Goal: Check status: Check status

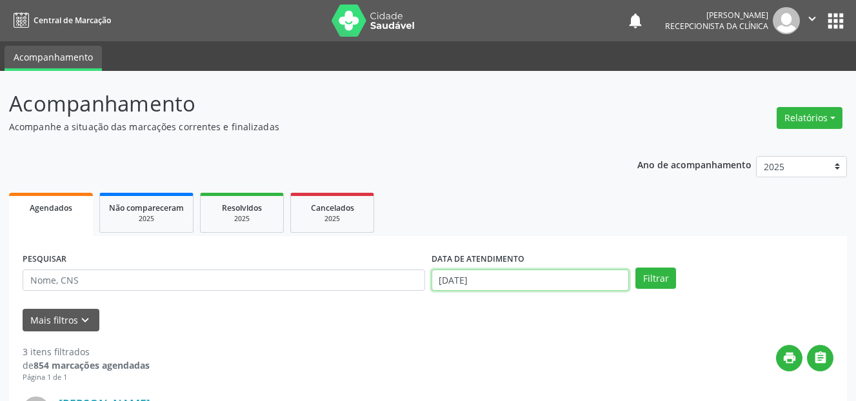
click at [478, 276] on input "[DATE]" at bounding box center [530, 281] width 198 height 22
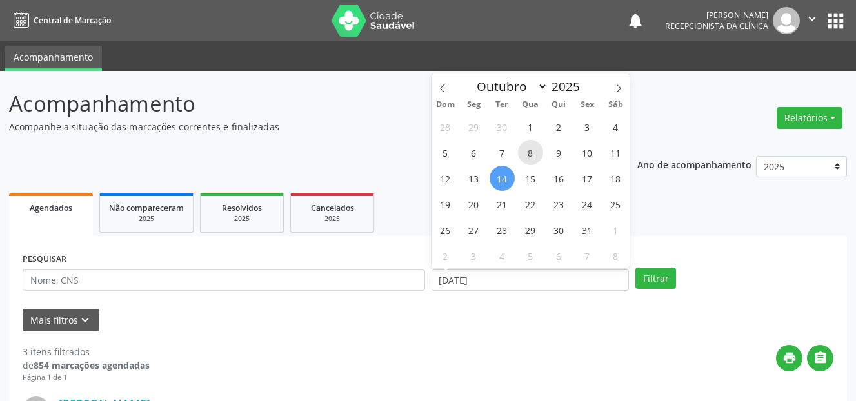
click at [530, 153] on span "8" at bounding box center [530, 152] width 25 height 25
type input "[DATE]"
click at [530, 153] on span "8" at bounding box center [530, 152] width 25 height 25
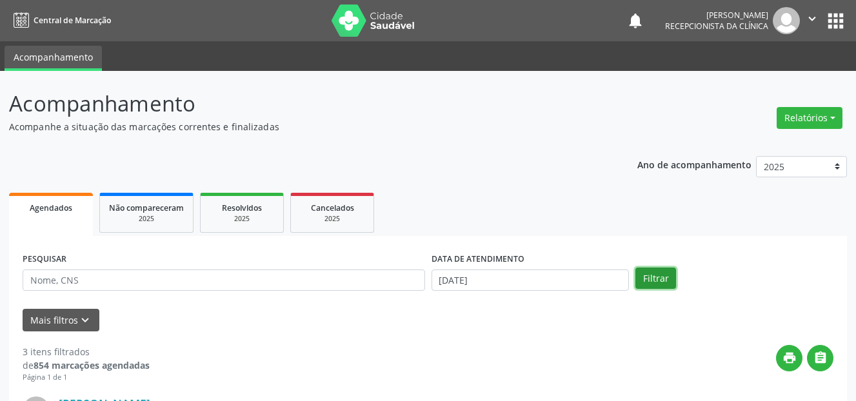
click at [660, 282] on button "Filtrar" at bounding box center [655, 279] width 41 height 22
click at [74, 317] on button "Mais filtros keyboard_arrow_down" at bounding box center [61, 320] width 77 height 23
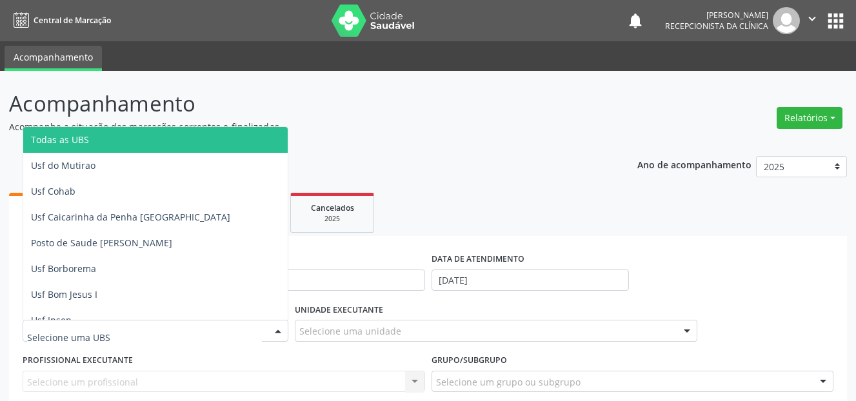
click at [135, 329] on div at bounding box center [156, 331] width 266 height 22
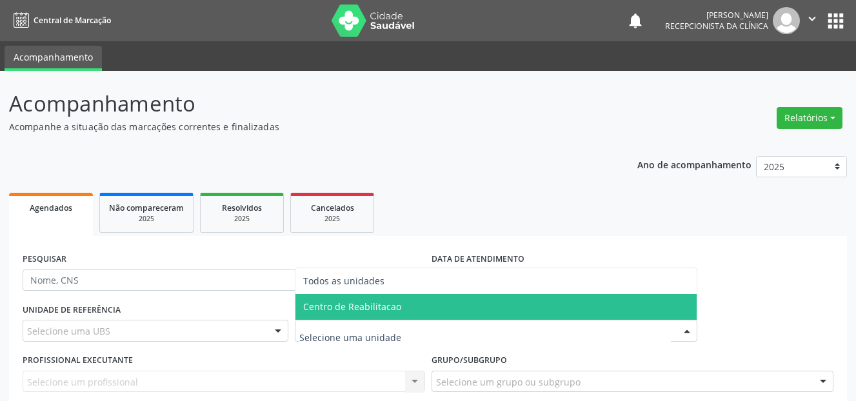
click at [366, 303] on span "Centro de Reabilitacao" at bounding box center [352, 307] width 98 height 12
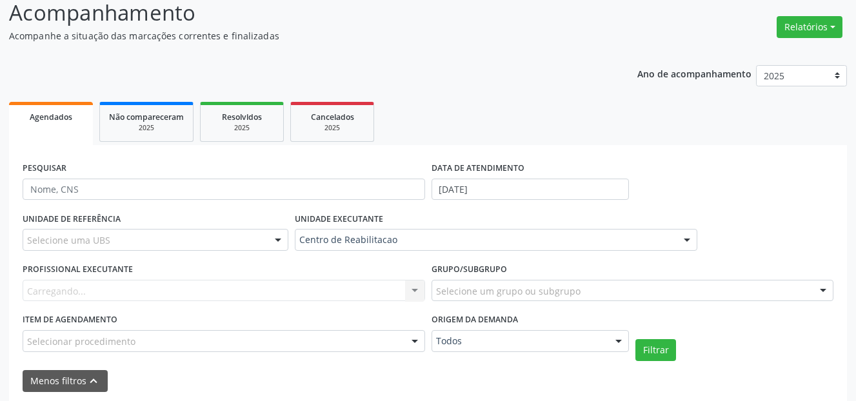
scroll to position [129, 0]
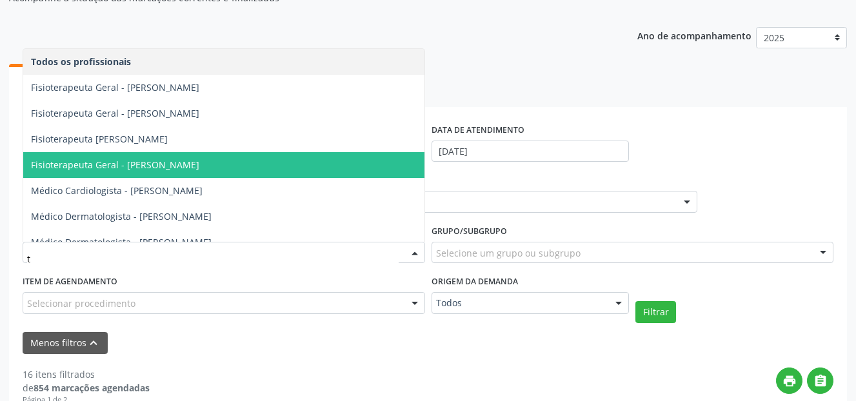
type input "th"
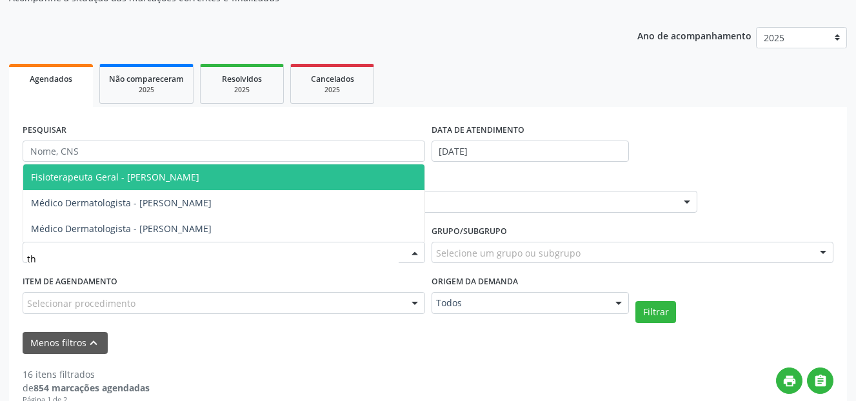
click at [197, 175] on span "Fisioterapeuta Geral - [PERSON_NAME]" at bounding box center [115, 177] width 168 height 12
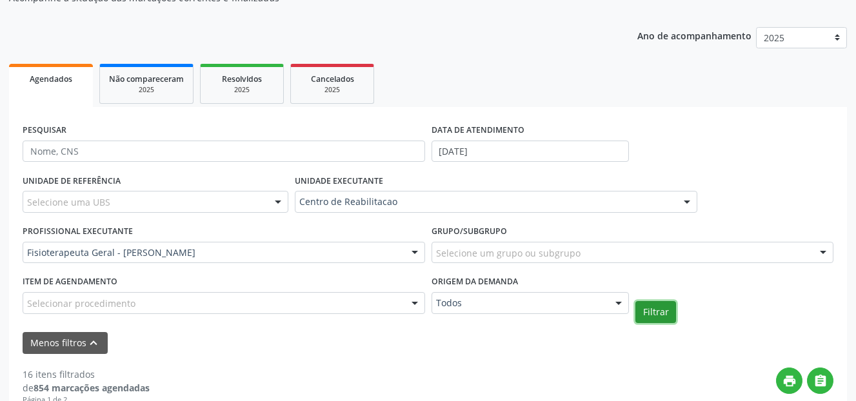
click at [640, 307] on button "Filtrar" at bounding box center [655, 312] width 41 height 22
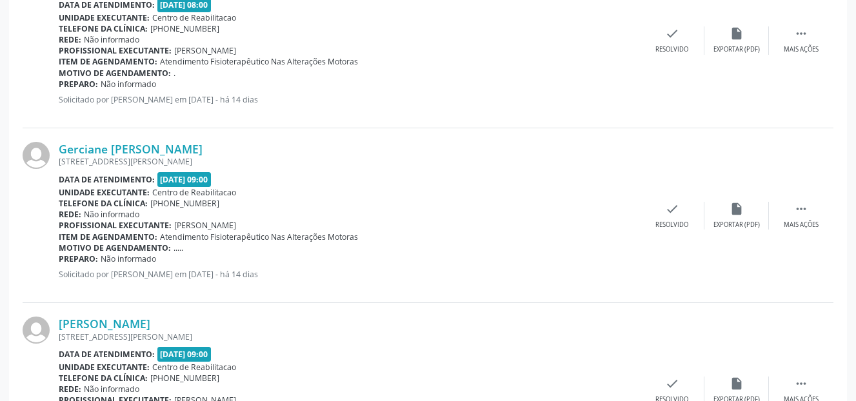
scroll to position [967, 0]
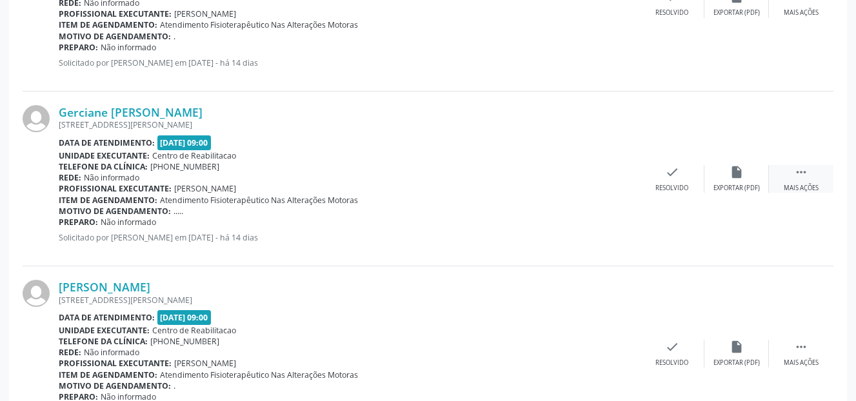
click at [784, 184] on div "Mais ações" at bounding box center [801, 188] width 35 height 9
click at [601, 181] on div "print Imprimir" at bounding box center [607, 179] width 64 height 28
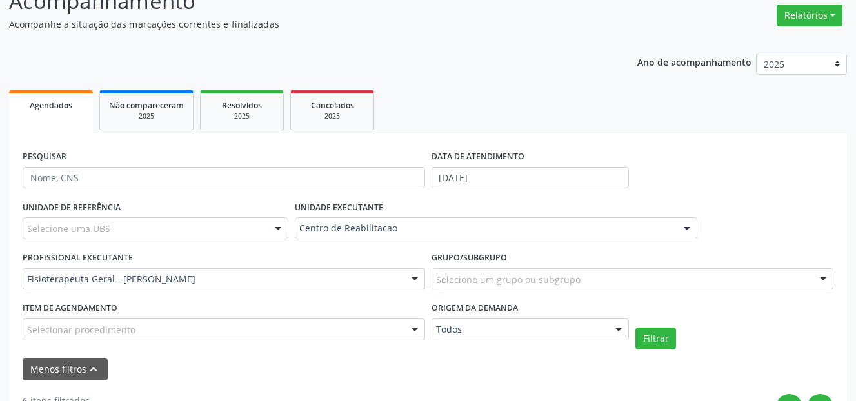
scroll to position [64, 0]
